Goal: Task Accomplishment & Management: Manage account settings

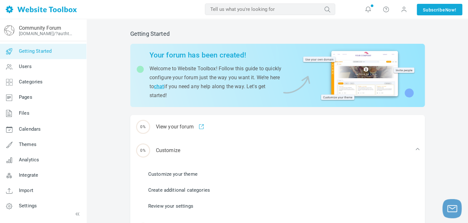
click at [178, 175] on link "Customize your theme" at bounding box center [172, 174] width 49 height 7
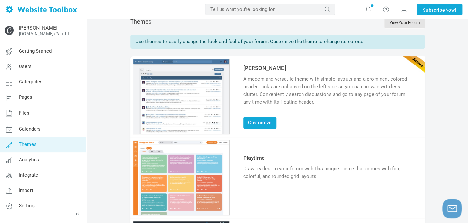
scroll to position [30, 0]
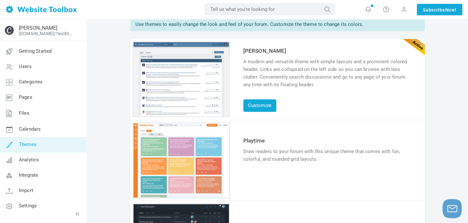
click at [272, 180] on link "Try & Customize" at bounding box center [266, 179] width 47 height 10
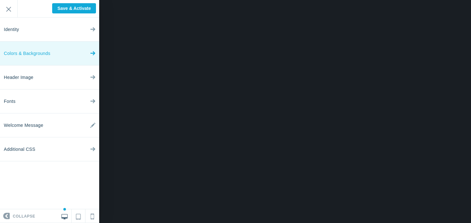
click at [56, 56] on link "Colors & Backgrounds" at bounding box center [49, 54] width 99 height 24
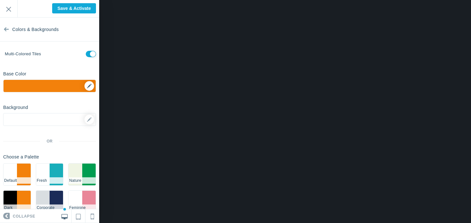
click at [85, 88] on div "▼" at bounding box center [50, 88] width 92 height 16
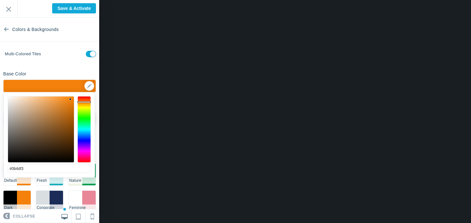
click at [84, 137] on div at bounding box center [83, 129] width 13 height 67
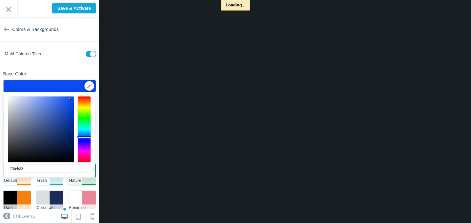
drag, startPoint x: 84, startPoint y: 137, endPoint x: 63, endPoint y: 125, distance: 24.2
click at [85, 138] on div at bounding box center [83, 138] width 13 height 2
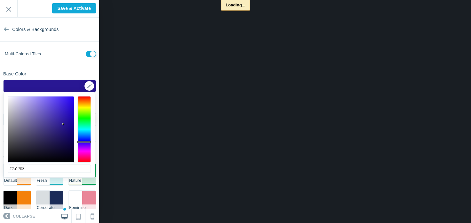
type input "#2a1891"
click at [63, 125] on div at bounding box center [41, 130] width 66 height 66
click at [77, 70] on div "Base Color ▼" at bounding box center [49, 81] width 99 height 24
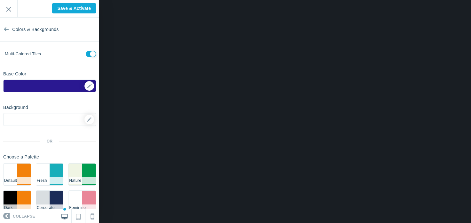
scroll to position [18, 0]
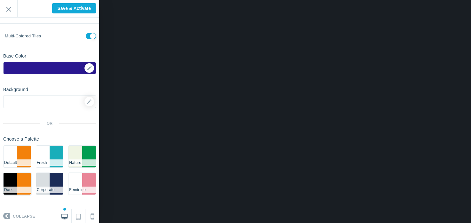
click at [18, 184] on li "#f3810b" at bounding box center [23, 184] width 13 height 22
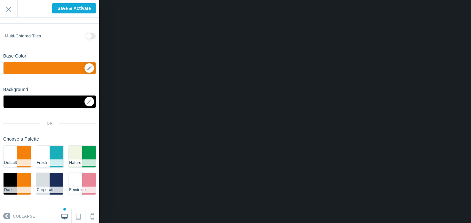
scroll to position [0, 0]
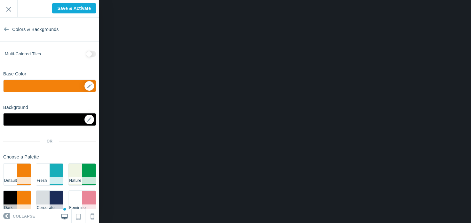
click at [86, 56] on input "checkbox" at bounding box center [91, 54] width 10 height 6
checkbox input "false"
click at [83, 118] on div at bounding box center [88, 120] width 11 height 10
click at [87, 119] on icon at bounding box center [89, 120] width 4 height 4
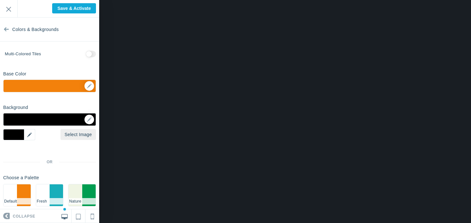
click at [13, 138] on div "▼" at bounding box center [19, 134] width 32 height 11
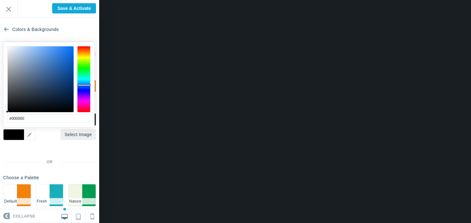
click at [82, 85] on div at bounding box center [83, 79] width 13 height 67
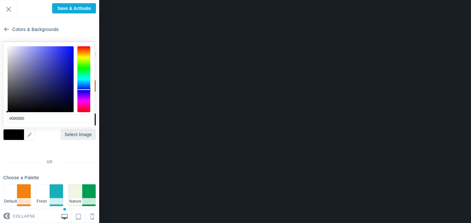
click at [84, 90] on div at bounding box center [83, 79] width 13 height 67
click at [54, 86] on div at bounding box center [41, 79] width 66 height 66
click at [52, 82] on div at bounding box center [41, 79] width 66 height 66
click at [50, 84] on div at bounding box center [41, 79] width 66 height 66
type input "#0f1066"
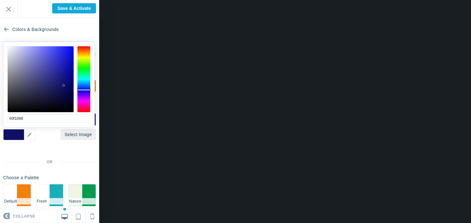
click at [64, 86] on div at bounding box center [41, 79] width 66 height 66
click at [71, 145] on div "Background Options Select Image ▼ Position Repeat Fixed Position Underlying Col…" at bounding box center [49, 170] width 99 height 137
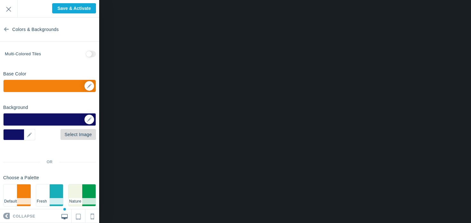
click at [72, 132] on link "Select Image" at bounding box center [79, 134] width 36 height 11
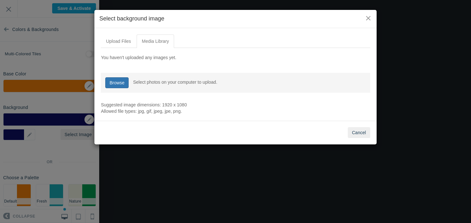
click at [115, 84] on link "Browse" at bounding box center [116, 82] width 23 height 11
type input "C:\fakepath\Inlay Text.png"
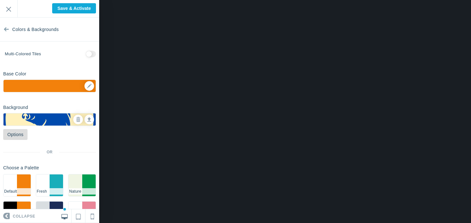
click at [11, 139] on link "Options" at bounding box center [15, 134] width 24 height 11
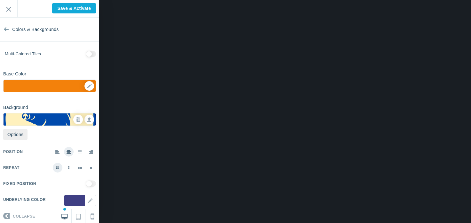
click at [86, 170] on label at bounding box center [91, 168] width 10 height 10
click at [0, 0] on input "radio" at bounding box center [0, 0] width 0 height 0
click at [88, 87] on div "▼" at bounding box center [50, 88] width 92 height 16
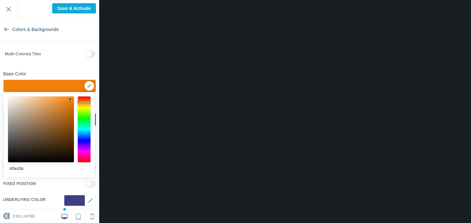
click at [86, 107] on div at bounding box center [83, 129] width 13 height 67
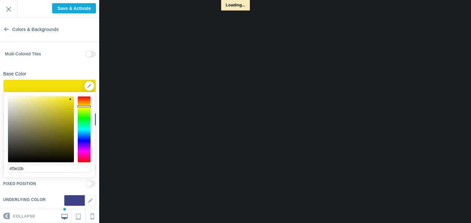
click at [47, 107] on div at bounding box center [41, 130] width 66 height 66
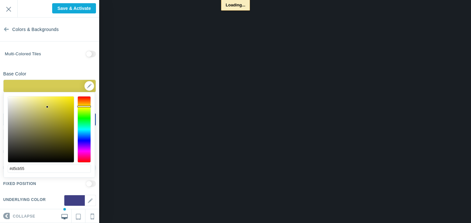
click at [47, 106] on div at bounding box center [47, 107] width 2 height 2
click at [41, 103] on div at bounding box center [41, 130] width 66 height 66
click at [46, 103] on div at bounding box center [41, 130] width 66 height 66
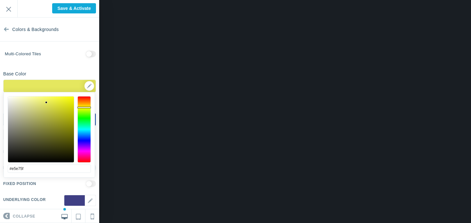
click at [83, 108] on div at bounding box center [83, 129] width 13 height 67
click at [83, 110] on div at bounding box center [83, 129] width 13 height 67
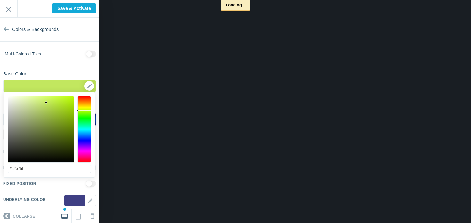
click at [84, 109] on div at bounding box center [83, 129] width 13 height 67
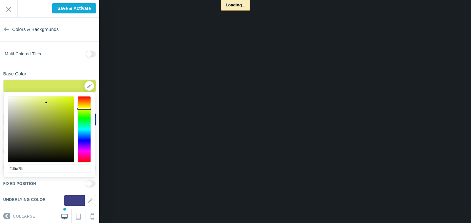
click at [85, 106] on div at bounding box center [83, 129] width 13 height 67
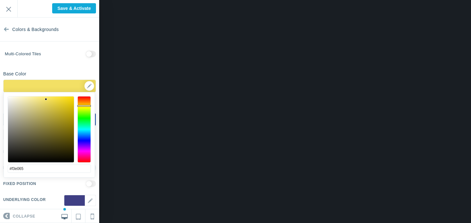
click at [46, 100] on div at bounding box center [41, 130] width 66 height 66
type input "#f5eaa2"
drag, startPoint x: 48, startPoint y: 103, endPoint x: 30, endPoint y: 99, distance: 18.7
click at [30, 99] on div at bounding box center [41, 130] width 66 height 66
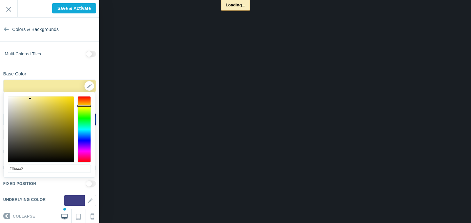
click at [78, 73] on div "Base Color #2a1891 ▼" at bounding box center [49, 81] width 99 height 24
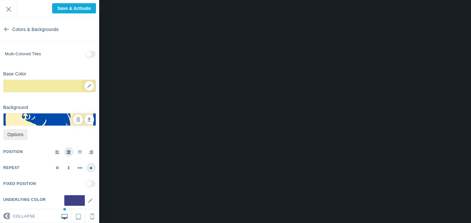
click at [86, 57] on input "checkbox" at bounding box center [91, 54] width 10 height 6
checkbox input "false"
click at [18, 137] on link "Options" at bounding box center [15, 134] width 24 height 11
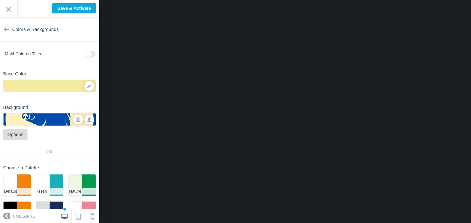
click at [18, 137] on link "Options" at bounding box center [15, 134] width 24 height 11
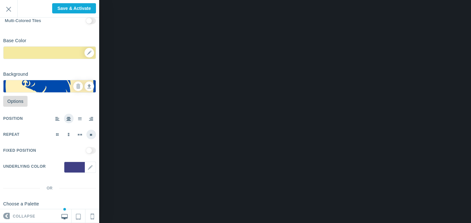
scroll to position [42, 0]
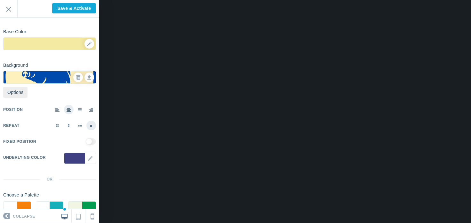
click at [86, 142] on input "checkbox" at bounding box center [91, 142] width 10 height 6
checkbox input "true"
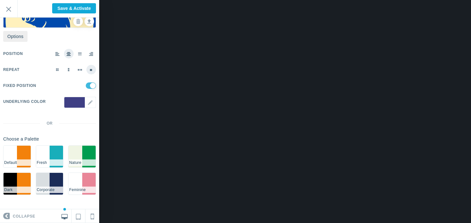
scroll to position [0, 0]
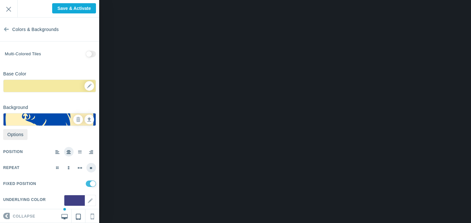
click at [79, 218] on icon at bounding box center [78, 216] width 5 height 8
click at [94, 218] on icon at bounding box center [93, 215] width 4 height 8
click at [68, 219] on link at bounding box center [65, 216] width 14 height 13
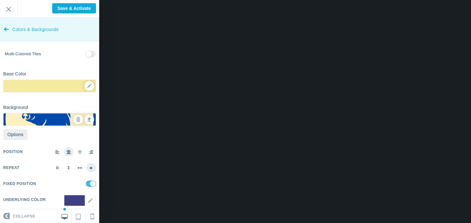
click at [8, 31] on icon at bounding box center [6, 28] width 5 height 24
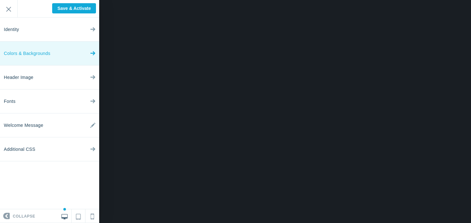
click at [55, 57] on link "Colors & Backgrounds" at bounding box center [49, 54] width 99 height 24
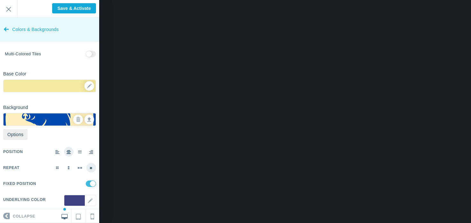
click at [6, 24] on icon at bounding box center [6, 28] width 5 height 24
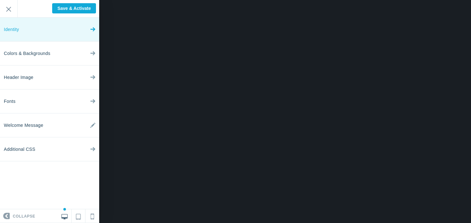
click at [45, 30] on link "Identity" at bounding box center [49, 30] width 99 height 24
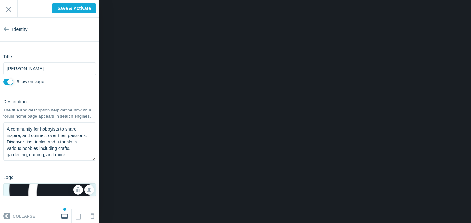
drag, startPoint x: 82, startPoint y: 159, endPoint x: 2, endPoint y: 126, distance: 86.0
click at [2, 126] on div "Description The title and description help define how your forum home page appe…" at bounding box center [49, 129] width 99 height 67
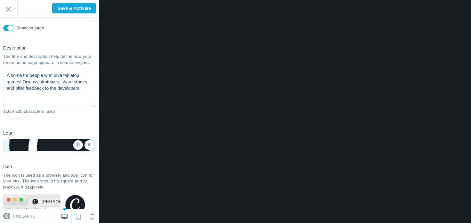
scroll to position [55, 0]
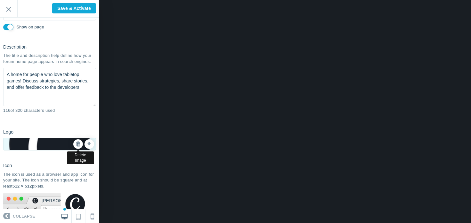
type textarea "A home for people who love tabletop games! Discuss strategies, share stories, a…"
click at [76, 147] on icon at bounding box center [78, 144] width 4 height 4
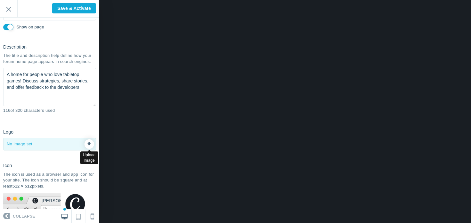
click at [88, 149] on link at bounding box center [90, 145] width 10 height 10
type input "C:\fakepath\Inlay Text.png"
checkbox input "false"
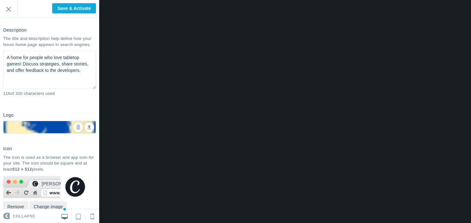
scroll to position [92, 0]
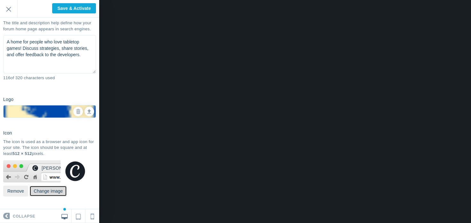
click at [57, 188] on button "Change image" at bounding box center [47, 191] width 37 height 11
type input "C:\fakepath\No Text 300.png"
click at [55, 193] on button "Change image" at bounding box center [47, 191] width 37 height 11
type input "C:\fakepath\Inlay Text.png"
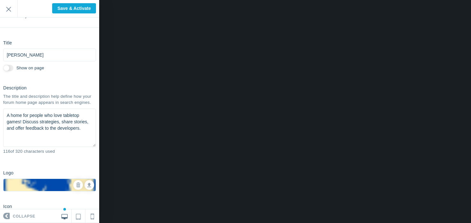
scroll to position [0, 0]
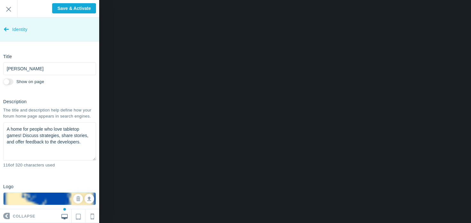
click at [17, 24] on span "Identity" at bounding box center [19, 30] width 15 height 24
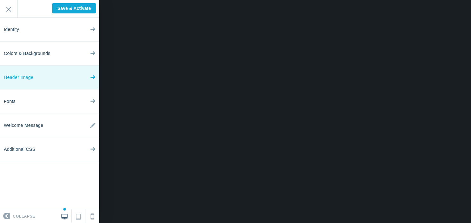
click at [52, 84] on link "Header Image" at bounding box center [49, 78] width 99 height 24
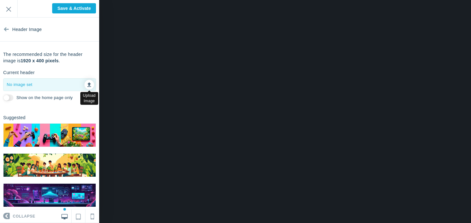
click at [87, 84] on link at bounding box center [90, 85] width 10 height 10
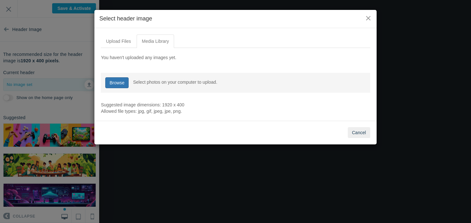
click at [119, 82] on link "Browse" at bounding box center [116, 82] width 23 height 11
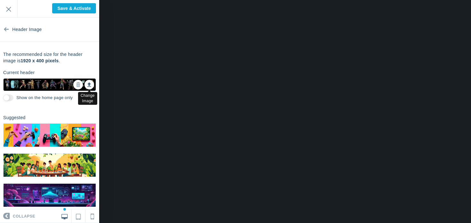
click at [87, 84] on icon at bounding box center [89, 84] width 4 height 4
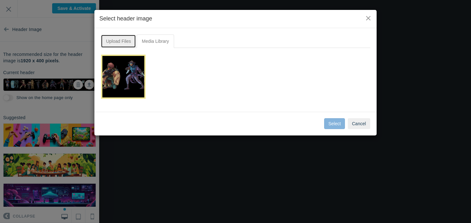
click at [119, 45] on link "Upload Files" at bounding box center [118, 41] width 35 height 13
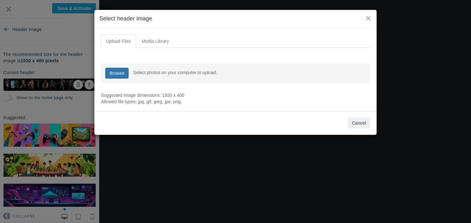
click at [117, 73] on link "Browse" at bounding box center [116, 73] width 23 height 11
type input "C:\fakepath\lineup (1).png"
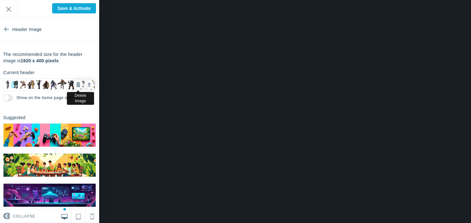
click at [73, 87] on link at bounding box center [78, 85] width 10 height 10
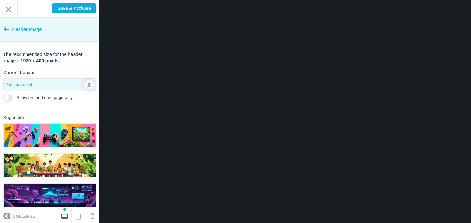
click at [26, 31] on span "Header Image" at bounding box center [26, 30] width 29 height 24
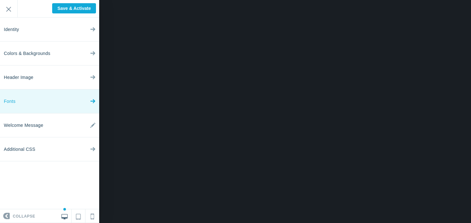
click at [51, 105] on link "Fonts" at bounding box center [49, 102] width 99 height 24
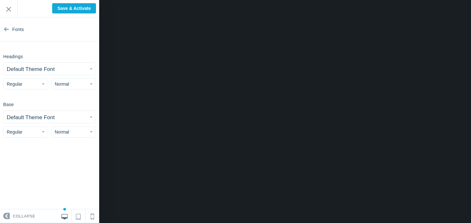
click at [43, 68] on small "Default Theme Font" at bounding box center [31, 69] width 48 height 6
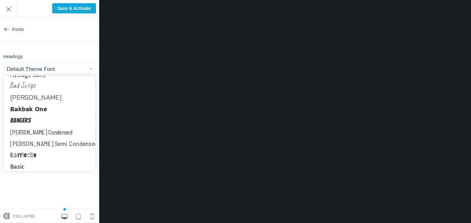
scroll to position [581, 0]
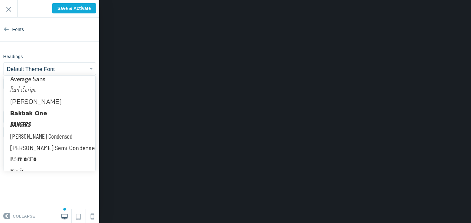
click at [50, 117] on link "Bakbak One" at bounding box center [50, 114] width 92 height 12
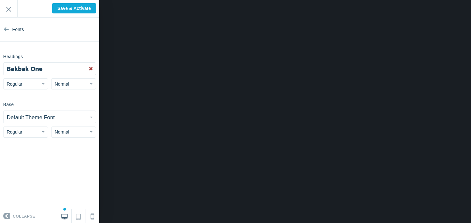
click at [36, 68] on span "Bakbak One" at bounding box center [25, 68] width 36 height 9
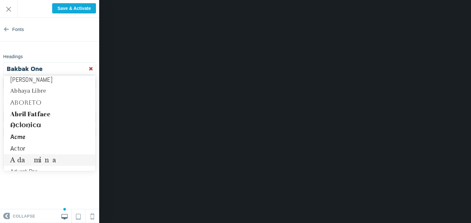
scroll to position [2, 0]
click at [29, 181] on section "Fonts Headings Bakbak One Abel Abhaya Libre Aboreto Abril Fatface Aclonica Acme…" at bounding box center [49, 114] width 99 height 192
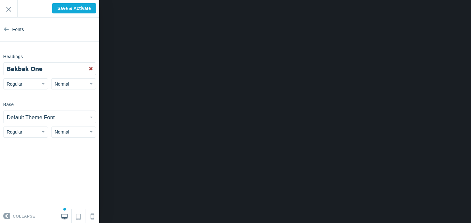
click at [51, 68] on button "Bakbak One" at bounding box center [50, 69] width 92 height 12
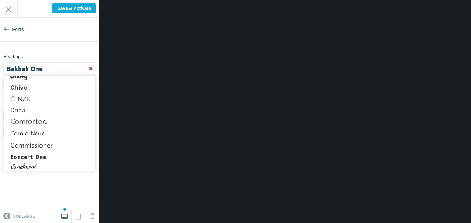
scroll to position [1125, 0]
click at [41, 117] on link "Comfortaa" at bounding box center [50, 123] width 92 height 12
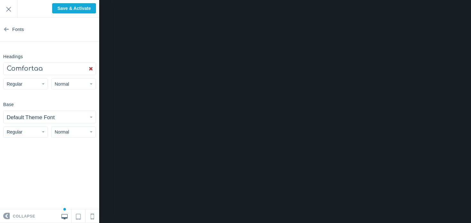
click at [43, 72] on button "Comfortaa" at bounding box center [50, 69] width 92 height 12
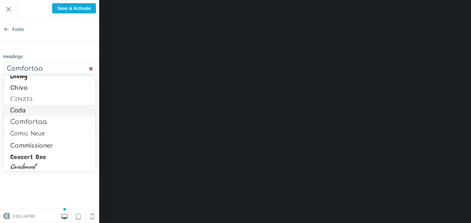
click at [29, 112] on link "Coda" at bounding box center [50, 111] width 92 height 12
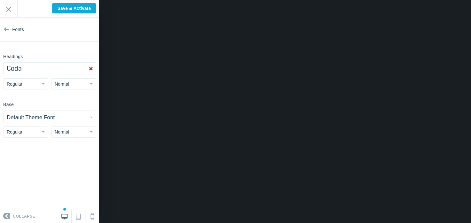
click at [58, 84] on span "Normal" at bounding box center [62, 84] width 14 height 5
click at [37, 85] on button "Regular" at bounding box center [25, 83] width 45 height 11
click at [29, 120] on link "Bold" at bounding box center [26, 121] width 44 height 12
click at [38, 119] on small "Default Theme Font" at bounding box center [31, 118] width 48 height 6
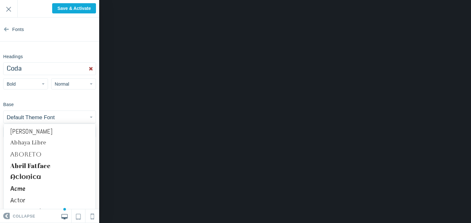
click at [61, 97] on section "Fonts Headings Coda Abel Abhaya Libre Aboreto Abril Fatface Aclonica Acme Actor…" at bounding box center [49, 114] width 99 height 192
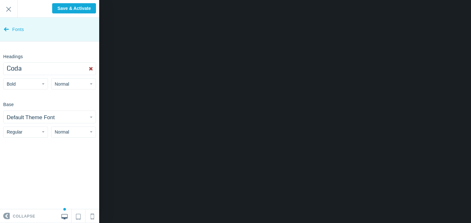
click at [19, 31] on span "Fonts" at bounding box center [18, 30] width 12 height 24
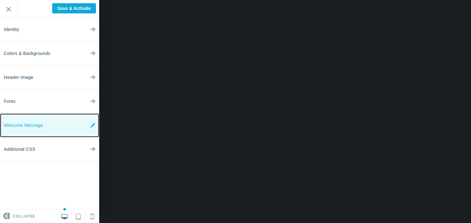
click at [47, 124] on link "Welcome Message" at bounding box center [49, 126] width 99 height 24
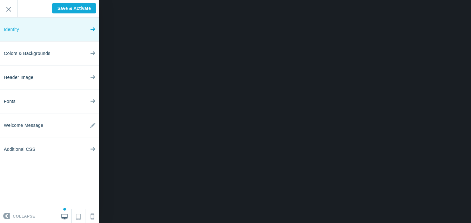
click at [31, 34] on link "Identity" at bounding box center [49, 30] width 99 height 24
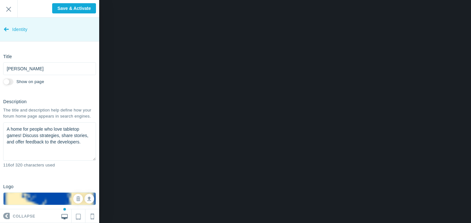
click at [12, 35] on span "Identity" at bounding box center [19, 30] width 15 height 24
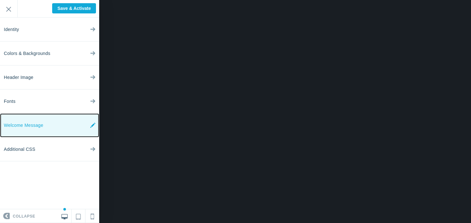
click at [35, 122] on span "Welcome Message" at bounding box center [23, 126] width 39 height 24
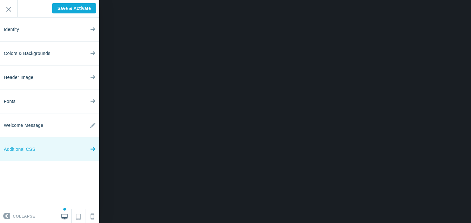
click at [53, 151] on link "Additional CSS" at bounding box center [49, 150] width 99 height 24
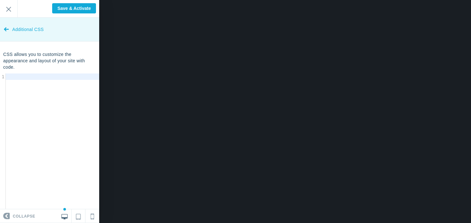
click at [9, 29] on link "Additional CSS" at bounding box center [49, 30] width 99 height 24
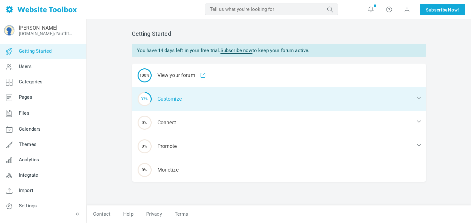
click at [212, 100] on div "33% Customize" at bounding box center [279, 99] width 295 height 24
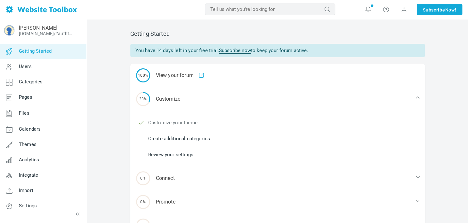
click at [187, 137] on link "Create additional categories" at bounding box center [179, 138] width 62 height 7
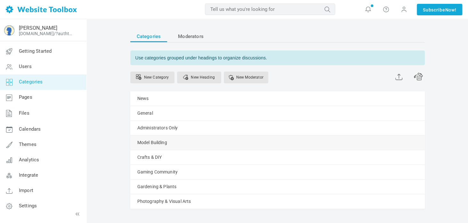
click at [0, 0] on link "Manage" at bounding box center [0, 0] width 0 height 0
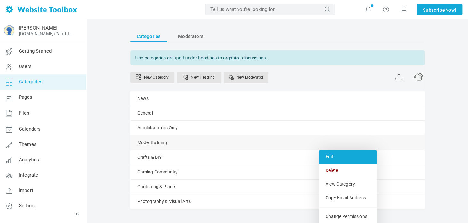
click at [342, 160] on link "Edit" at bounding box center [348, 157] width 58 height 14
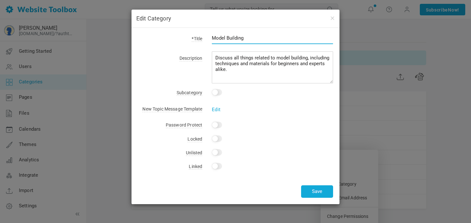
click at [231, 40] on input "Model Building" at bounding box center [272, 38] width 121 height 12
type input "Stories and Strategies"
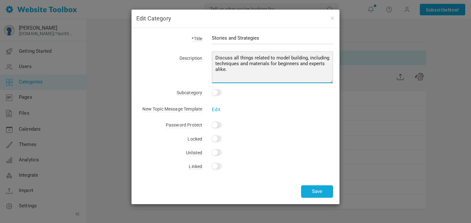
click at [235, 74] on textarea "Discuss all things related to model building, including techniques and material…" at bounding box center [272, 68] width 121 height 32
drag, startPoint x: 230, startPoint y: 73, endPoint x: 214, endPoint y: 55, distance: 24.3
click at [214, 55] on textarea "Discuss all things related to model building, including techniques and material…" at bounding box center [272, 68] width 121 height 32
type textarea "Share your"
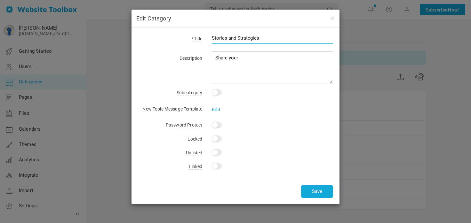
drag, startPoint x: 267, startPoint y: 38, endPoint x: 228, endPoint y: 35, distance: 38.9
click at [228, 35] on input "Stories and Strategies" at bounding box center [272, 38] width 121 height 12
type input "Stories"
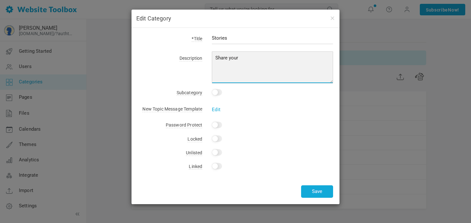
click at [255, 62] on textarea "Discuss all things related to model building, including techniques and material…" at bounding box center [272, 68] width 121 height 32
type textarea "Share your favorite moments playing Javelina Hobbies games!"
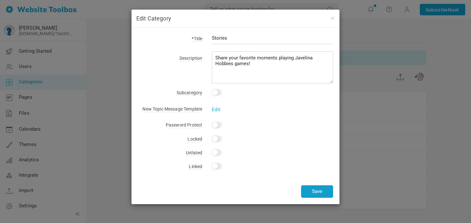
click at [316, 194] on button "Save" at bounding box center [317, 192] width 32 height 12
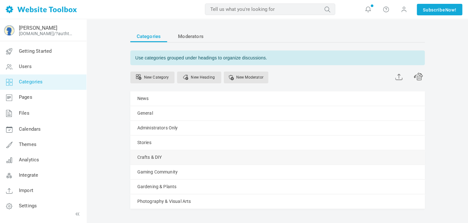
click at [0, 0] on link "Manage" at bounding box center [0, 0] width 0 height 0
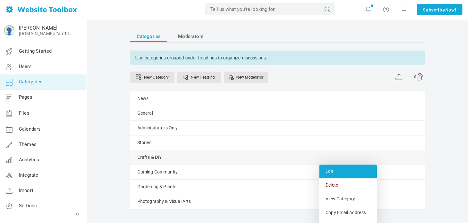
click at [327, 176] on link "Edit" at bounding box center [348, 172] width 58 height 14
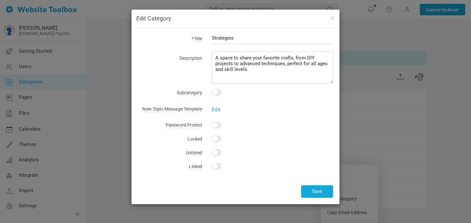
type input "Strategies"
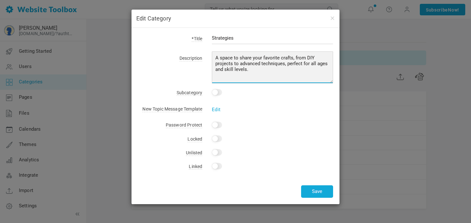
drag, startPoint x: 252, startPoint y: 68, endPoint x: 212, endPoint y: 55, distance: 41.4
click at [212, 55] on textarea "A space to share your favorite crafts, from DIY projects to advanced techniques…" at bounding box center [272, 68] width 121 height 32
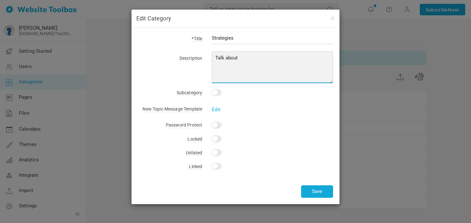
drag, startPoint x: 247, startPoint y: 62, endPoint x: 206, endPoint y: 60, distance: 41.0
click at [206, 60] on div "A space to share your favorite crafts, from DIY projects to advanced techniques…" at bounding box center [267, 69] width 131 height 30
drag, startPoint x: 243, startPoint y: 67, endPoint x: 216, endPoint y: 69, distance: 27.0
click at [216, 69] on textarea "A space to share your favorite crafts, from DIY projects to advanced techniques…" at bounding box center [272, 68] width 121 height 32
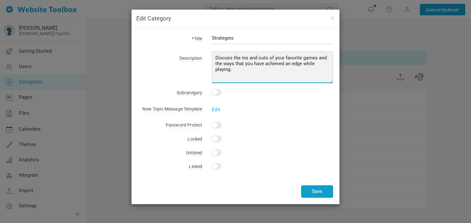
type textarea "Discuss the ins and outs of your favorite games and the ways that you have achi…"
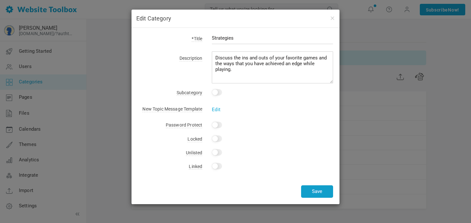
click at [328, 192] on button "Save" at bounding box center [317, 192] width 32 height 12
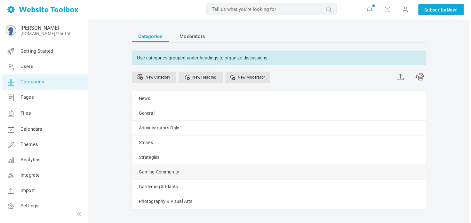
scroll to position [2, 0]
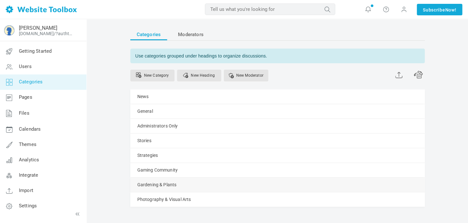
click at [0, 0] on link "Manage" at bounding box center [0, 0] width 0 height 0
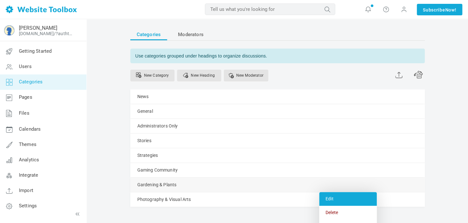
click at [325, 199] on link "Edit" at bounding box center [348, 199] width 58 height 14
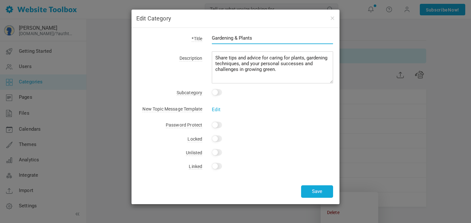
click at [236, 41] on input "Gardening & Plants" at bounding box center [272, 38] width 121 height 12
type input "WarDOGS"
click at [217, 93] on input "checkbox" at bounding box center [217, 92] width 10 height 6
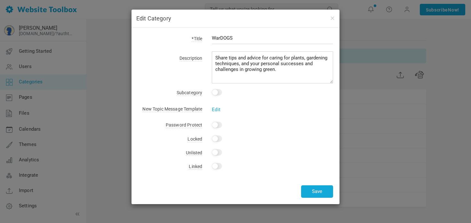
checkbox input "true"
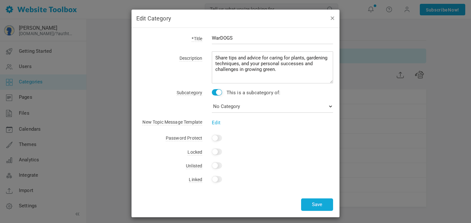
click at [330, 17] on button "button" at bounding box center [332, 17] width 5 height 7
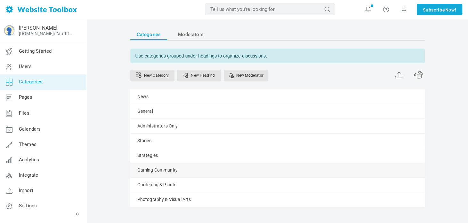
click at [0, 0] on link "Manage" at bounding box center [0, 0] width 0 height 0
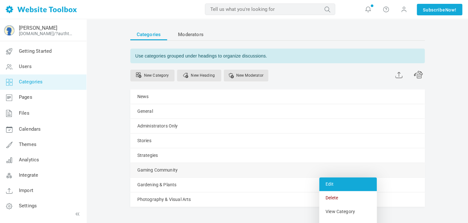
click at [332, 187] on link "Edit" at bounding box center [348, 185] width 58 height 14
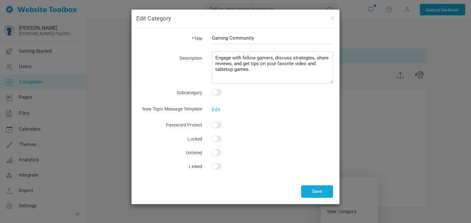
click at [237, 38] on input "Gaming Community" at bounding box center [272, 38] width 121 height 12
click at [333, 22] on h4 "Edit Category" at bounding box center [235, 18] width 199 height 8
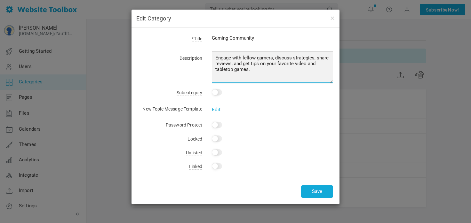
drag, startPoint x: 233, startPoint y: 69, endPoint x: 293, endPoint y: 66, distance: 60.6
click at [293, 66] on textarea "Engage with fellow gamers, discuss strategies, share reviews, and get tips on y…" at bounding box center [272, 68] width 121 height 32
type textarea "Engage with fellow gamers, discuss strategies, share reviews, and get tips on y…"
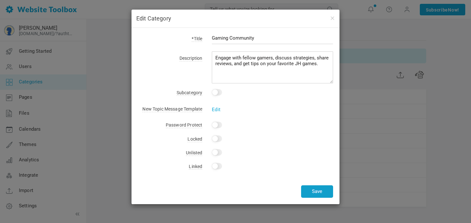
click at [309, 191] on button "Save" at bounding box center [317, 192] width 32 height 12
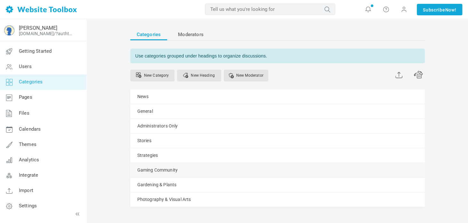
click at [0, 0] on link "Manage" at bounding box center [0, 0] width 0 height 0
click at [318, 185] on div "Gardening & Plants Manage Edit Delete View Category Copy Email Address Change P…" at bounding box center [277, 185] width 295 height 14
click at [0, 0] on link "Manage" at bounding box center [0, 0] width 0 height 0
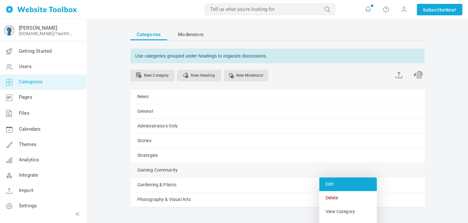
click at [330, 180] on link "Edit" at bounding box center [348, 185] width 58 height 14
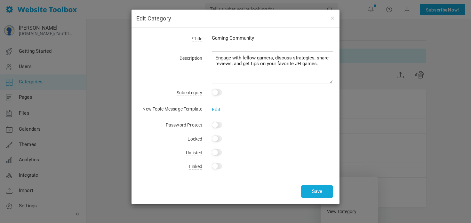
click at [223, 39] on input "Gaming Community" at bounding box center [272, 38] width 121 height 12
type input "Community"
click at [307, 190] on button "Save" at bounding box center [317, 192] width 32 height 12
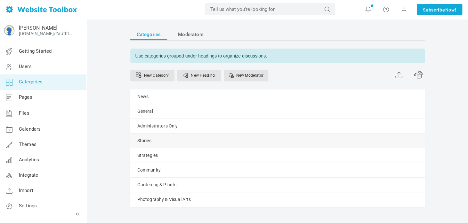
click at [0, 0] on link "Manage" at bounding box center [0, 0] width 0 height 0
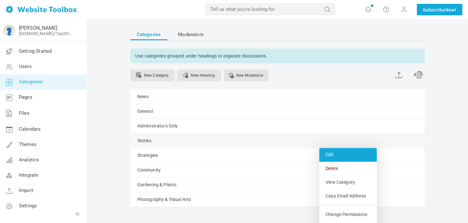
click at [327, 152] on link "Edit" at bounding box center [348, 155] width 58 height 14
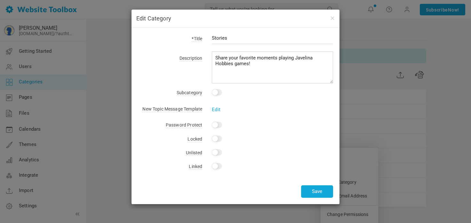
click at [221, 91] on input "checkbox" at bounding box center [217, 92] width 10 height 6
checkbox input "true"
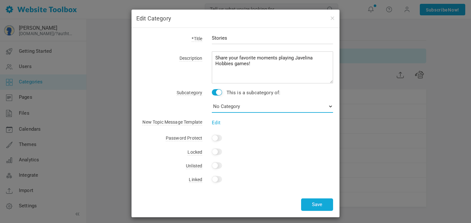
click at [232, 105] on select "No Category News General Administrators Only Strategies Community Gardening & P…" at bounding box center [272, 106] width 121 height 13
select select "989077"
click at [212, 100] on select "No Category News General Administrators Only Strategies Community Gardening & P…" at bounding box center [272, 106] width 121 height 13
click at [309, 203] on button "Save" at bounding box center [317, 205] width 32 height 12
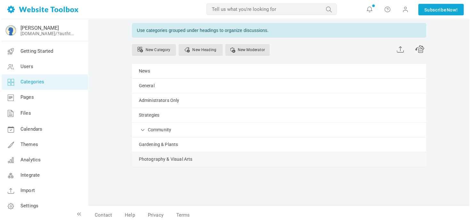
scroll to position [29, 0]
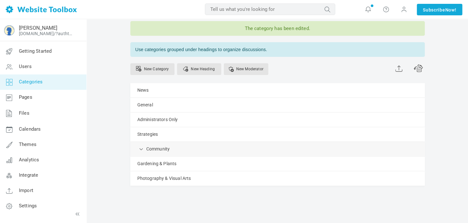
click at [145, 149] on div "Community Manage Edit Delete View Category Copy Email Address Change Permission…" at bounding box center [277, 149] width 295 height 14
click at [142, 149] on span at bounding box center [141, 149] width 6 height 6
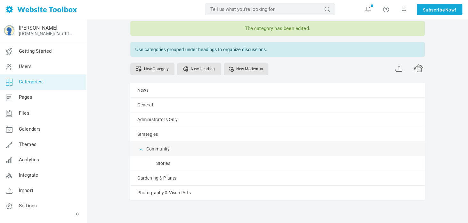
click at [142, 149] on span at bounding box center [141, 149] width 6 height 6
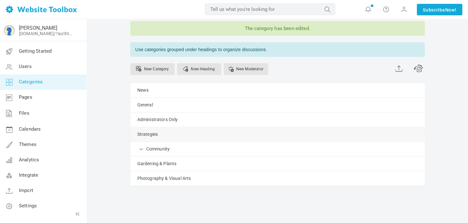
click at [0, 0] on link "Manage" at bounding box center [0, 0] width 0 height 0
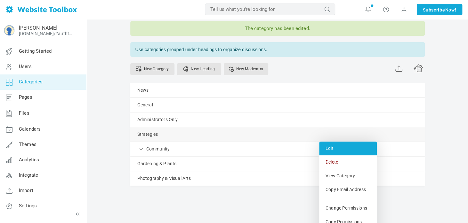
click at [334, 149] on link "Edit" at bounding box center [348, 149] width 58 height 14
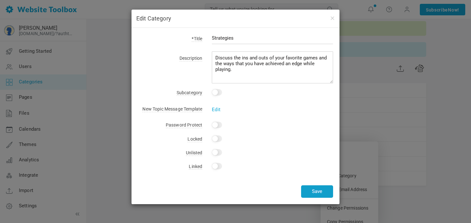
click at [313, 192] on button "Save" at bounding box center [317, 192] width 32 height 12
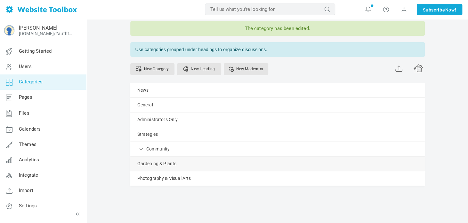
click at [0, 0] on link "Manage" at bounding box center [0, 0] width 0 height 0
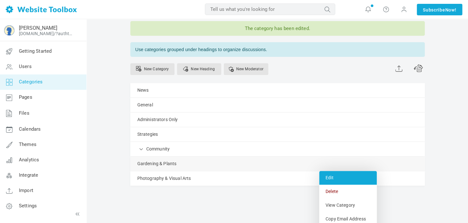
click at [333, 175] on link "Edit" at bounding box center [348, 178] width 58 height 14
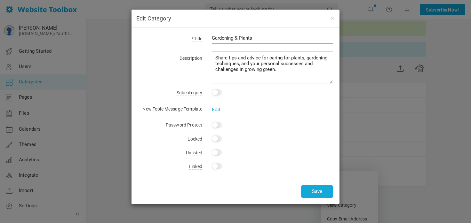
click at [232, 35] on input "Gardening & Plants" at bounding box center [272, 38] width 121 height 12
type input "WarDOGS"
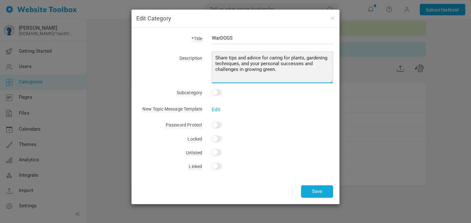
drag, startPoint x: 279, startPoint y: 68, endPoint x: 208, endPoint y: 46, distance: 74.3
click at [208, 34] on form "*Title WarDOGS Description Share tips and advice for caring for plants, gardeni…" at bounding box center [235, 34] width 195 height 0
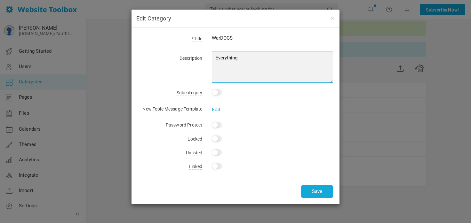
click at [227, 55] on textarea "Share tips and advice for caring for plants, gardening techniques, and your per…" at bounding box center [272, 68] width 121 height 32
click at [302, 62] on textarea "Share tips and advice for caring for plants, gardening techniques, and your per…" at bounding box center [272, 68] width 121 height 32
click at [320, 65] on textarea "Share tips and advice for caring for plants, gardening techniques, and your per…" at bounding box center [272, 68] width 121 height 32
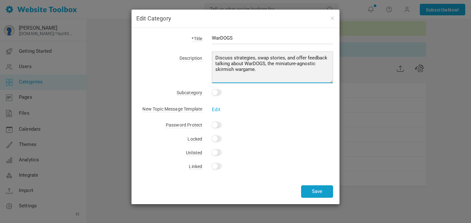
type textarea "Discuss strategies, swap stories, and offer feedback talking about WarDOGS, the…"
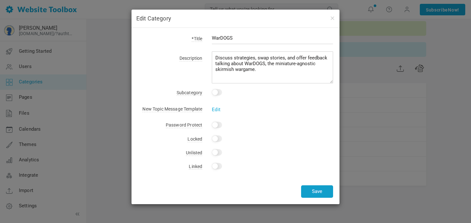
click at [321, 192] on button "Save" at bounding box center [317, 192] width 32 height 12
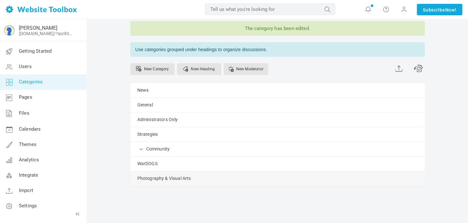
click at [0, 0] on span at bounding box center [0, 0] width 0 height 0
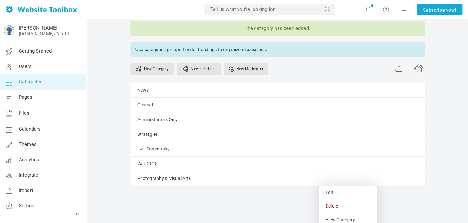
drag, startPoint x: 336, startPoint y: 200, endPoint x: 265, endPoint y: 32, distance: 182.1
click at [336, 200] on link "Delete" at bounding box center [348, 207] width 58 height 14
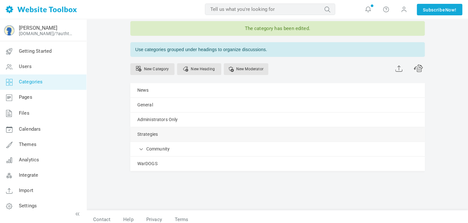
click at [0, 0] on link "Manage" at bounding box center [0, 0] width 0 height 0
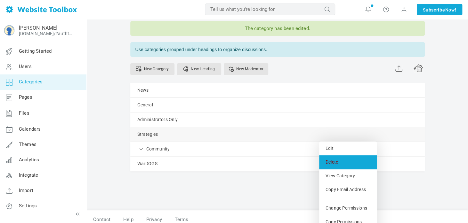
click at [329, 163] on link "Delete" at bounding box center [348, 163] width 58 height 14
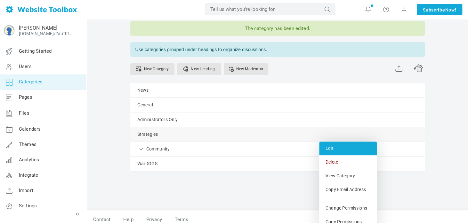
click at [344, 148] on link "Edit" at bounding box center [348, 149] width 58 height 14
select select "989077"
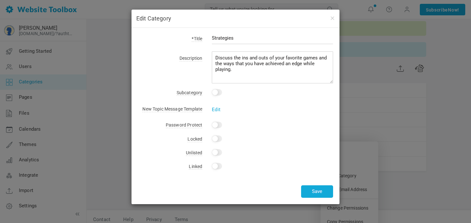
click at [215, 91] on input "checkbox" at bounding box center [217, 92] width 10 height 6
checkbox input "true"
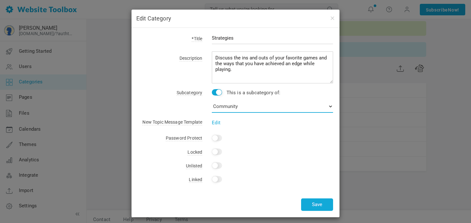
click at [225, 103] on select "No Category News General Administrators Only Community Stories WarDOGS" at bounding box center [272, 106] width 121 height 13
select select "989078"
click at [212, 100] on select "No Category News General Administrators Only Community Stories WarDOGS" at bounding box center [272, 106] width 121 height 13
click at [314, 207] on button "Save" at bounding box center [317, 205] width 32 height 12
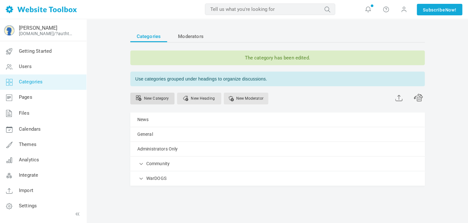
click at [163, 98] on link "New Category" at bounding box center [152, 99] width 44 height 12
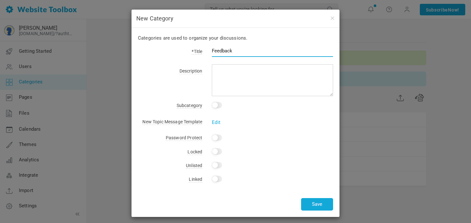
type input "Feedback"
click at [216, 108] on input "checkbox" at bounding box center [217, 105] width 10 height 6
checkbox input "true"
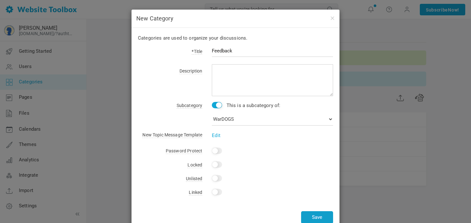
click at [313, 217] on button "Save" at bounding box center [317, 218] width 32 height 12
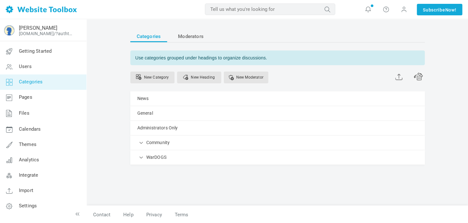
click at [260, 169] on div "Categories Moderators Use categories grouped under headings to organize discuss…" at bounding box center [277, 110] width 295 height 158
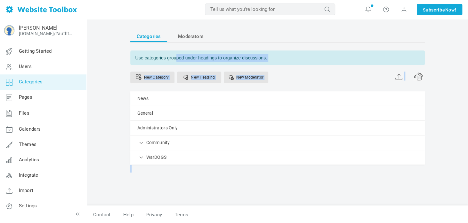
drag, startPoint x: 260, startPoint y: 169, endPoint x: 178, endPoint y: 57, distance: 138.4
click at [178, 57] on div "Categories Moderators Use categories grouped under headings to organize discuss…" at bounding box center [277, 110] width 295 height 158
click at [123, 84] on div "Categories Moderators Use categories grouped under headings to organize discuss…" at bounding box center [277, 121] width 381 height 205
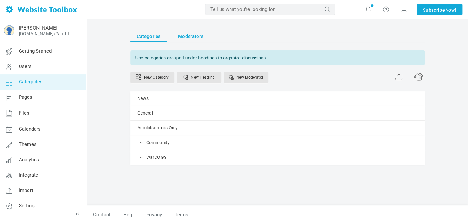
click at [194, 33] on span "Moderators" at bounding box center [191, 37] width 26 height 12
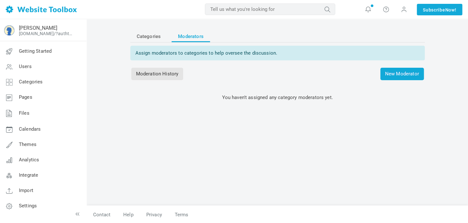
click at [149, 37] on span "Categories" at bounding box center [149, 37] width 24 height 12
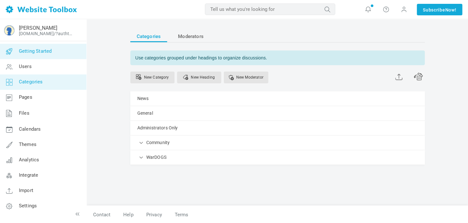
click at [53, 46] on link "Getting Started" at bounding box center [43, 51] width 87 height 15
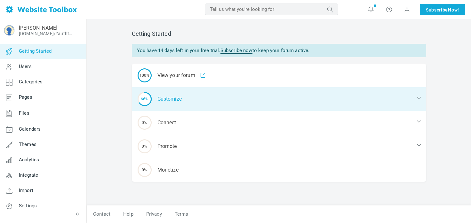
click at [193, 100] on div "66% Customize" at bounding box center [279, 99] width 295 height 24
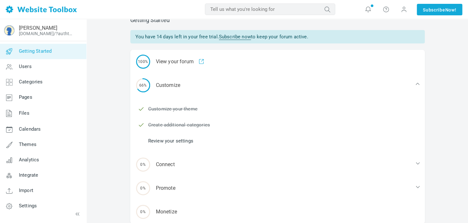
scroll to position [14, 0]
click at [184, 137] on li "Review your settings" at bounding box center [281, 141] width 287 height 10
click at [179, 145] on li "Review your settings" at bounding box center [281, 141] width 287 height 10
click at [175, 139] on link "Review your settings" at bounding box center [170, 140] width 45 height 7
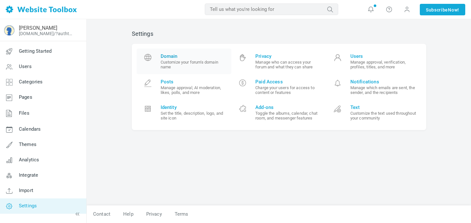
click at [202, 64] on small "Customize your forum's domain name" at bounding box center [194, 65] width 66 height 10
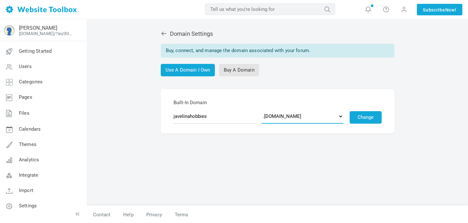
click at [280, 114] on select ".[DOMAIN_NAME] .[DOMAIN_NAME] .[DOMAIN_NAME] .[DOMAIN_NAME] .[DOMAIN_NAME] .[DO…" at bounding box center [303, 116] width 82 height 15
select select "[DOMAIN_NAME]"
click at [262, 109] on select ".[DOMAIN_NAME] .[DOMAIN_NAME] .[DOMAIN_NAME] .[DOMAIN_NAME] .[DOMAIN_NAME] .[DO…" at bounding box center [303, 116] width 82 height 15
click at [327, 117] on select ".[DOMAIN_NAME] .[DOMAIN_NAME] .[DOMAIN_NAME] .[DOMAIN_NAME] .[DOMAIN_NAME] .[DO…" at bounding box center [303, 116] width 82 height 15
click at [334, 133] on form "Built-In Domain javelinahobbies .[DOMAIN_NAME] .[DOMAIN_NAME] .[DOMAIN_NAME] .[…" at bounding box center [278, 111] width 234 height 44
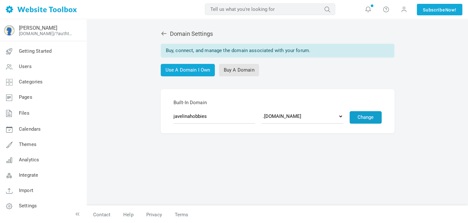
click at [379, 113] on button "Change" at bounding box center [366, 117] width 32 height 12
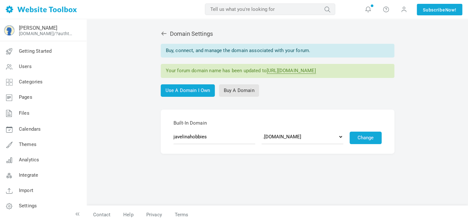
click at [166, 36] on icon at bounding box center [164, 33] width 6 height 6
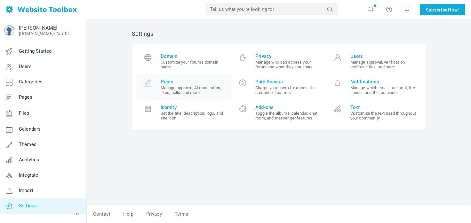
click at [194, 84] on span "Posts" at bounding box center [194, 82] width 66 height 6
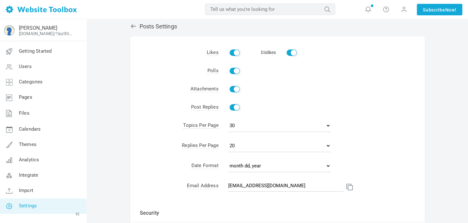
scroll to position [9, 0]
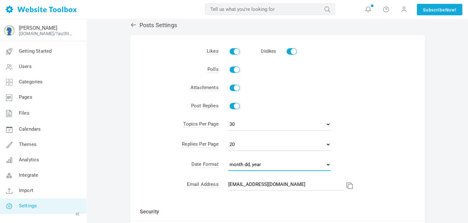
click at [278, 166] on select "mm/dd/yy dd/mm/yy month dd, year" at bounding box center [279, 164] width 102 height 13
select select "2"
click at [228, 159] on select "mm/dd/yy dd/mm/yy month dd, year" at bounding box center [279, 164] width 102 height 13
click at [364, 147] on td "10 15 20 25 50" at bounding box center [322, 146] width 206 height 20
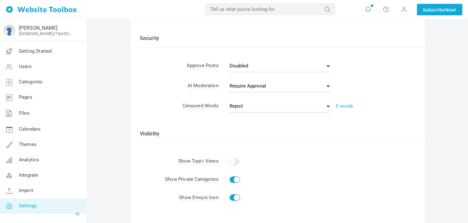
scroll to position [183, 0]
click at [323, 105] on select "Reject Require Approval" at bounding box center [279, 106] width 102 height 13
click at [365, 117] on td "Visibility" at bounding box center [277, 130] width 295 height 26
click at [347, 107] on link "0 words" at bounding box center [344, 106] width 17 height 6
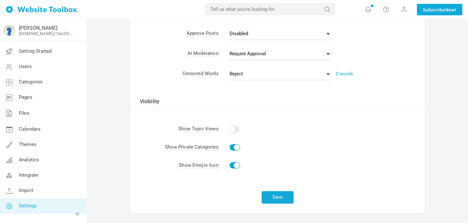
scroll to position [216, 0]
click at [266, 199] on button "Save" at bounding box center [278, 197] width 32 height 12
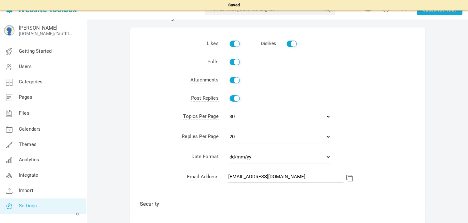
scroll to position [0, 0]
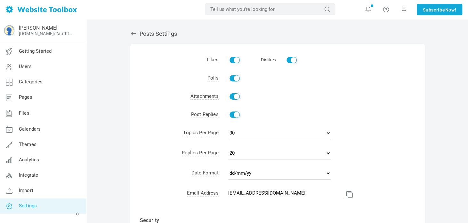
click at [132, 34] on icon at bounding box center [133, 34] width 5 height 4
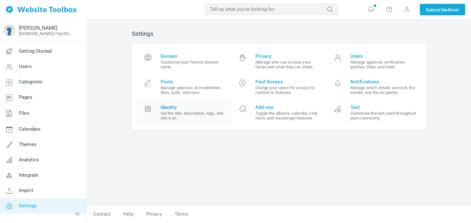
click at [193, 107] on span "Identity" at bounding box center [194, 108] width 66 height 6
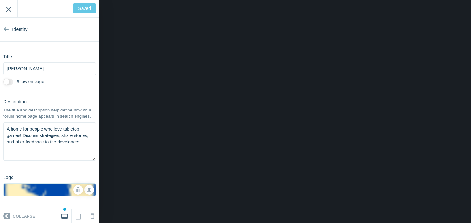
click at [10, 9] on input "Exit" at bounding box center [8, 9] width 17 height 18
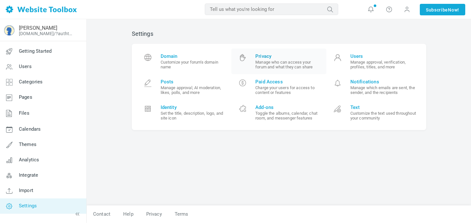
click at [266, 58] on span "Privacy" at bounding box center [289, 56] width 66 height 6
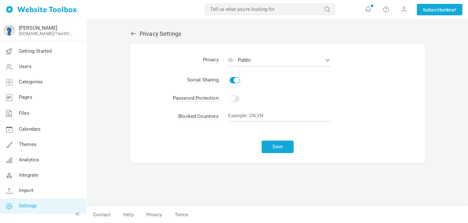
click at [131, 33] on icon at bounding box center [133, 34] width 5 height 4
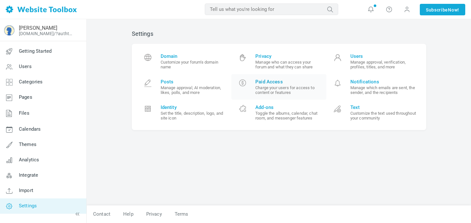
click at [304, 92] on small "Charge your users for access to content or features" at bounding box center [289, 90] width 66 height 10
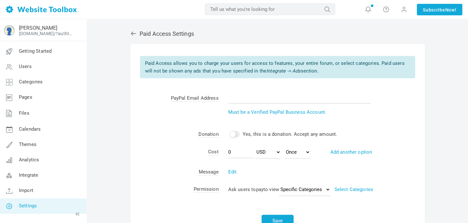
click at [235, 136] on input "checkbox" at bounding box center [235, 134] width 10 height 6
checkbox input "true"
click at [238, 104] on td "User Accounts must be enabled to use this. Please specify a PayPal email addres…" at bounding box center [322, 108] width 206 height 36
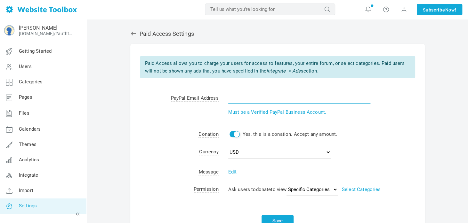
click at [232, 98] on input "text" at bounding box center [299, 98] width 142 height 12
type input "contact@javelinahobbies.com"
click at [354, 117] on td "contact@javelinahobbies.com User Accounts must be enabled to use this. Please s…" at bounding box center [322, 108] width 206 height 36
click at [342, 130] on td "Yes, this is a donation. Accept any amount." at bounding box center [322, 135] width 206 height 18
click at [238, 136] on input "checkbox" at bounding box center [235, 134] width 10 height 6
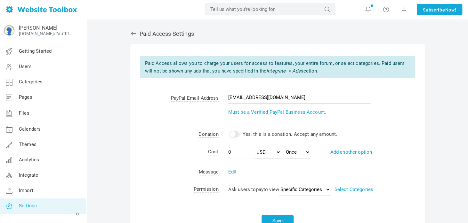
click at [238, 136] on input "checkbox" at bounding box center [235, 134] width 10 height 6
checkbox input "true"
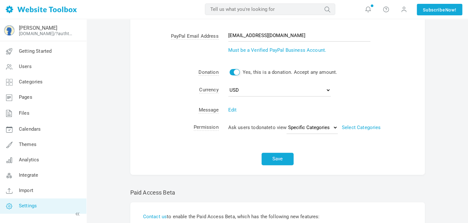
scroll to position [64, 0]
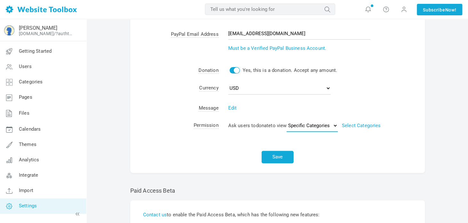
click at [326, 130] on select "Specific Categories Entire Forum" at bounding box center [312, 125] width 51 height 13
click at [332, 169] on div "Save" at bounding box center [277, 155] width 295 height 36
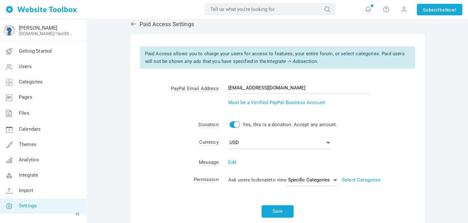
scroll to position [9, 0]
click at [356, 181] on link "Select Categories" at bounding box center [361, 181] width 39 height 6
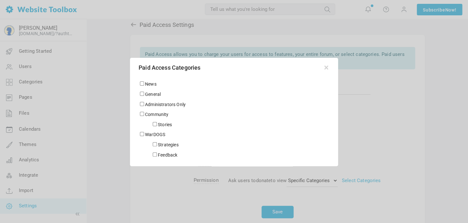
click at [155, 155] on input "Feedback" at bounding box center [155, 155] width 4 height 4
checkbox input "true"
click at [178, 196] on div at bounding box center [234, 111] width 468 height 223
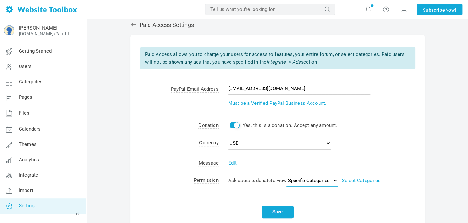
click at [316, 180] on select "Specific Categories Entire Forum" at bounding box center [312, 181] width 51 height 13
select select "entire"
click at [289, 175] on select "Specific Categories Entire Forum" at bounding box center [312, 181] width 51 height 13
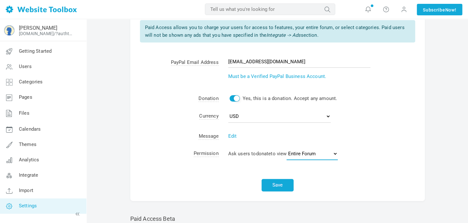
scroll to position [37, 0]
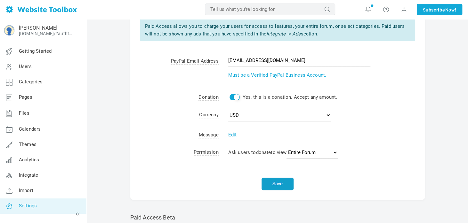
click at [272, 188] on button "Save" at bounding box center [278, 184] width 32 height 12
click at [235, 134] on link "Edit" at bounding box center [232, 135] width 9 height 6
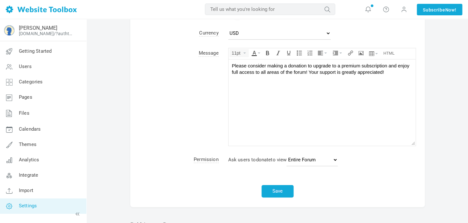
scroll to position [120, 0]
click at [354, 171] on div "Save" at bounding box center [277, 189] width 295 height 36
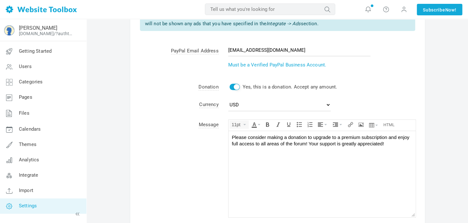
scroll to position [47, 0]
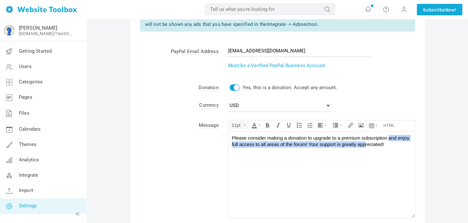
drag, startPoint x: 388, startPoint y: 141, endPoint x: 366, endPoint y: 150, distance: 23.8
click at [366, 150] on body "Please consider making a donation to upgrade to a premium subscription and enjo…" at bounding box center [321, 175] width 187 height 86
click at [396, 141] on div "Please consider making a donation to upgrade to a premium subscription and enjo…" at bounding box center [322, 141] width 181 height 12
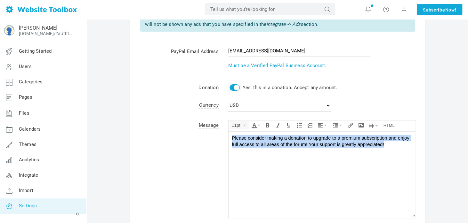
drag, startPoint x: 390, startPoint y: 146, endPoint x: 228, endPoint y: 134, distance: 162.2
click at [228, 134] on body "Please consider making a donation to upgrade to a premium subscription and enjo…" at bounding box center [321, 175] width 187 height 86
click at [379, 144] on div "Please consider making a donation to upgrade to a premium subscription and enjo…" at bounding box center [322, 141] width 181 height 12
drag, startPoint x: 386, startPoint y: 146, endPoint x: 313, endPoint y: 134, distance: 73.6
click at [313, 134] on body "Please consider making a donation to upgrade to a premium subscription and enjo…" at bounding box center [321, 175] width 187 height 86
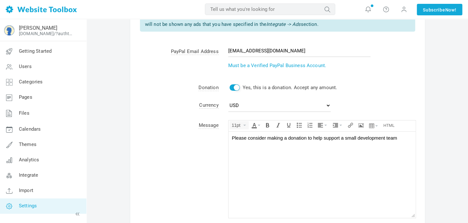
click at [408, 142] on body "Please consider making a donation to help support a small development team" at bounding box center [321, 175] width 187 height 86
drag, startPoint x: 402, startPoint y: 142, endPoint x: 341, endPoint y: 142, distance: 61.5
click at [341, 142] on body "Please consider making a donation to help support a small development team" at bounding box center [321, 175] width 187 height 86
click at [370, 141] on div "Please consider making a donation to help support a small development team" at bounding box center [322, 138] width 181 height 6
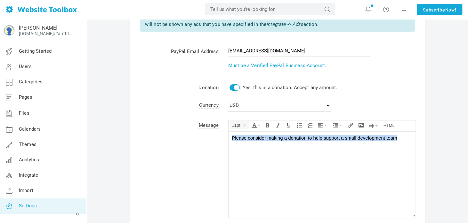
drag, startPoint x: 399, startPoint y: 138, endPoint x: 450, endPoint y: 268, distance: 139.8
click at [228, 137] on html "Please consider making a donation to help support a small development team" at bounding box center [321, 175] width 187 height 86
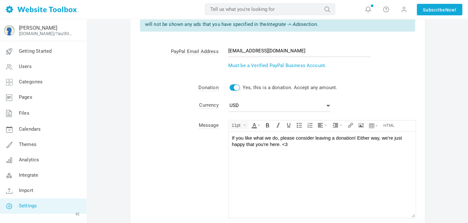
click at [198, 152] on td "Message" at bounding box center [174, 170] width 88 height 107
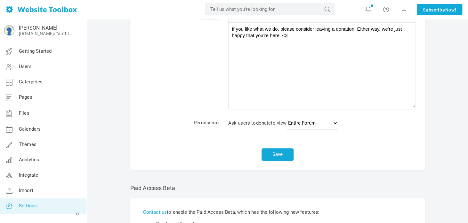
scroll to position [156, 0]
click at [281, 158] on button "Save" at bounding box center [278, 154] width 32 height 12
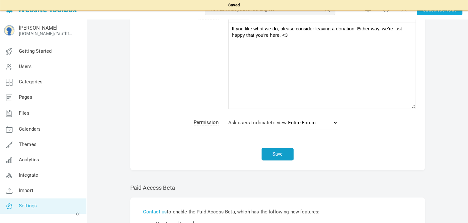
scroll to position [0, 0]
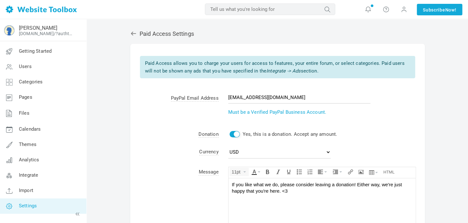
click at [135, 32] on icon at bounding box center [133, 33] width 6 height 6
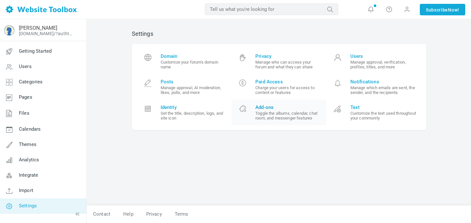
click at [253, 110] on link "Add-ons Toggle the albums, calendar, chat room, and messenger features" at bounding box center [279, 113] width 95 height 26
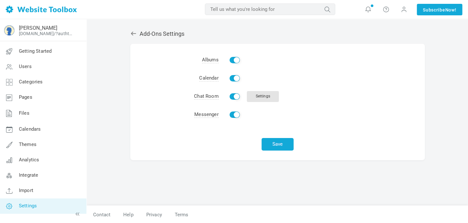
click at [135, 28] on div "Add-Ons Settings Albums Enable Calendar Enable Chat Room Enable Settings Messen…" at bounding box center [278, 115] width 304 height 182
click at [131, 29] on div "Add-Ons Settings Albums Enable Calendar Enable Chat Room Enable Settings Messen…" at bounding box center [278, 115] width 304 height 182
click at [131, 30] on icon at bounding box center [133, 33] width 6 height 6
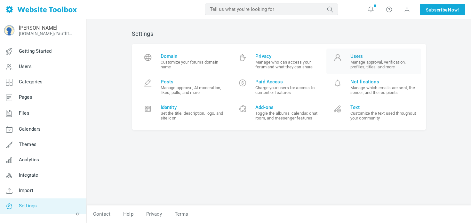
click at [371, 61] on small "Manage approval, verification, profiles, titles, and more" at bounding box center [384, 65] width 66 height 10
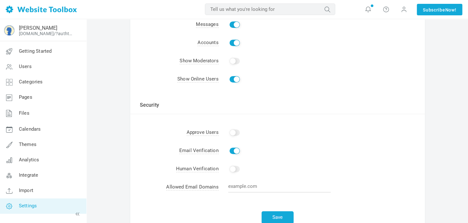
scroll to position [143, 0]
click at [237, 165] on td "Enable" at bounding box center [322, 169] width 206 height 18
click at [236, 167] on input "Enable" at bounding box center [235, 169] width 10 height 6
checkbox input "true"
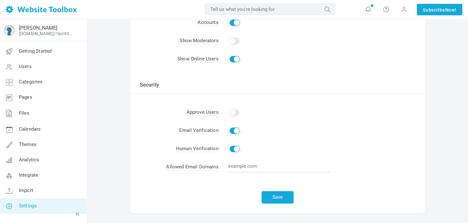
scroll to position [170, 0]
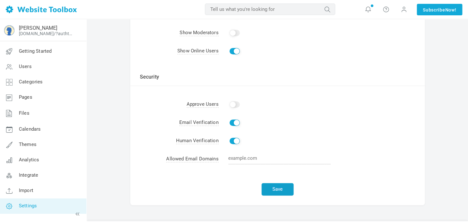
click at [280, 189] on button "Save" at bounding box center [278, 189] width 32 height 12
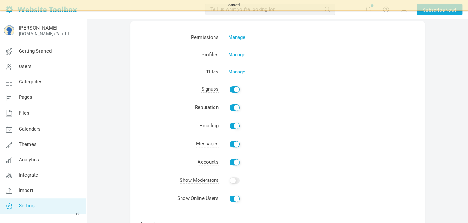
scroll to position [0, 0]
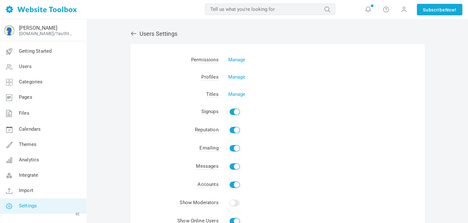
click at [134, 32] on icon at bounding box center [133, 33] width 6 height 6
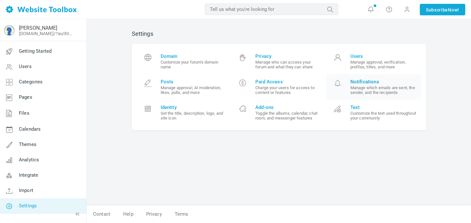
click at [365, 89] on small "Manage which emails are sent, the sender, and the recipients" at bounding box center [384, 90] width 66 height 10
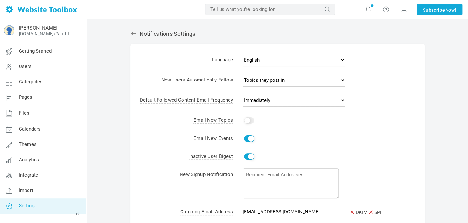
click at [134, 32] on icon at bounding box center [133, 33] width 6 height 6
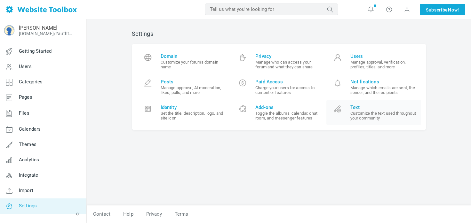
click at [374, 107] on span "Text" at bounding box center [384, 108] width 66 height 6
click at [41, 54] on link "Getting Started" at bounding box center [43, 51] width 87 height 15
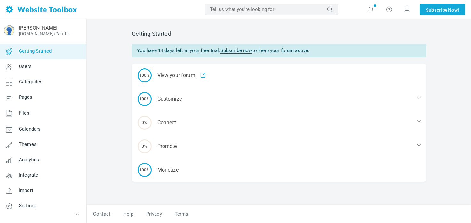
click at [327, 123] on div "0% Connect" at bounding box center [279, 123] width 295 height 24
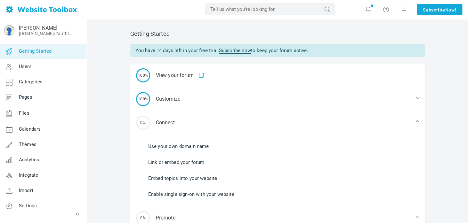
click at [214, 164] on li "Link or embed your forum" at bounding box center [281, 163] width 287 height 10
click at [192, 164] on link "Link or embed your forum" at bounding box center [176, 162] width 56 height 7
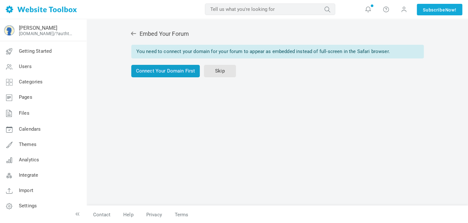
click at [179, 75] on link "Connect Your Domain First" at bounding box center [165, 71] width 69 height 12
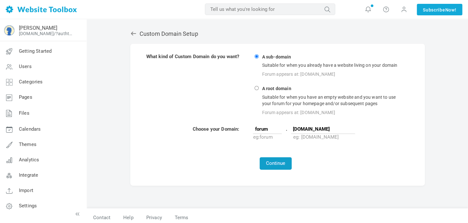
click at [283, 162] on button "Continue" at bounding box center [276, 164] width 32 height 12
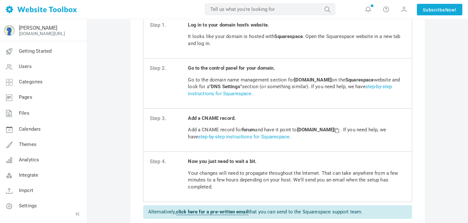
scroll to position [60, 0]
click at [323, 130] on strong "custom.websitetoolbox.com" at bounding box center [319, 130] width 44 height 6
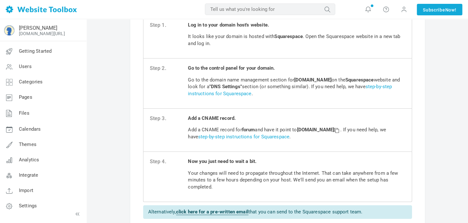
click at [310, 130] on strong "custom.websitetoolbox.com" at bounding box center [319, 130] width 44 height 6
drag, startPoint x: 302, startPoint y: 130, endPoint x: 360, endPoint y: 128, distance: 58.6
click at [340, 128] on strong "custom.websitetoolbox.com" at bounding box center [319, 130] width 44 height 6
copy strong "ustom.websitetoolbox.com"
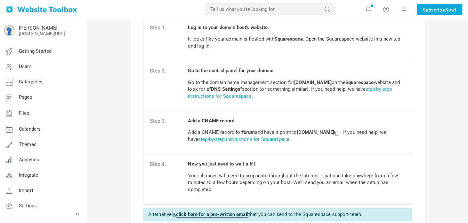
scroll to position [0, 0]
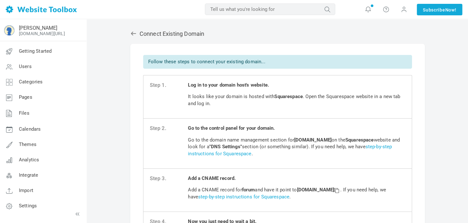
click at [134, 33] on icon at bounding box center [133, 33] width 6 height 6
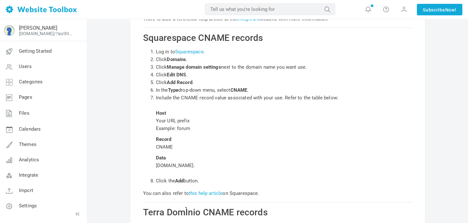
scroll to position [8403, 0]
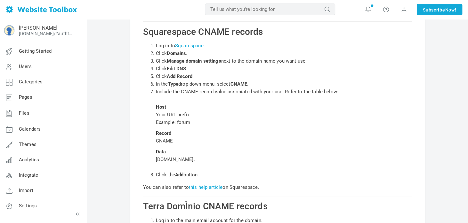
drag, startPoint x: 153, startPoint y: 164, endPoint x: 220, endPoint y: 161, distance: 67.3
click at [220, 161] on ol "Log in to Squarespace . Click Domains . Click Manage domain settings next to th…" at bounding box center [277, 110] width 269 height 137
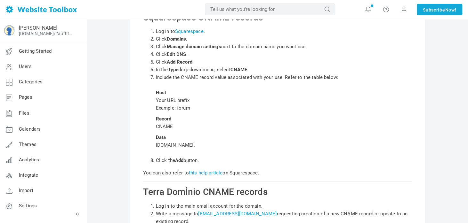
scroll to position [8417, 0]
copy span "[DOMAIN_NAME]."
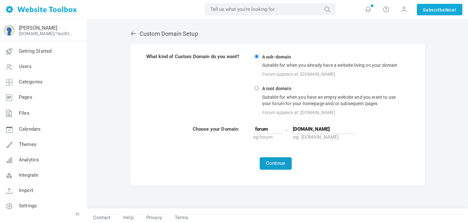
click at [275, 165] on button "Continue" at bounding box center [276, 164] width 32 height 12
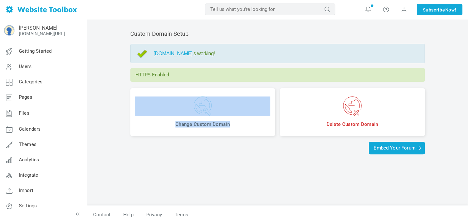
drag, startPoint x: 148, startPoint y: 139, endPoint x: 107, endPoint y: 132, distance: 41.2
click at [107, 132] on div "Custom Domain Setup forum.javelinahobbies.com is working! HTTPS Enabled Change …" at bounding box center [277, 121] width 381 height 205
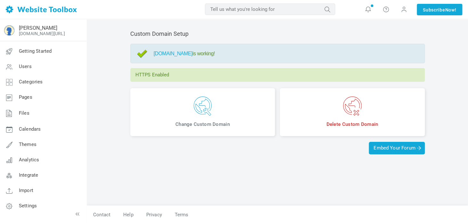
click at [152, 167] on div "Custom Domain Setup forum.javelinahobbies.com is working! HTTPS Enabled Change …" at bounding box center [278, 115] width 304 height 182
